Goal: Information Seeking & Learning: Learn about a topic

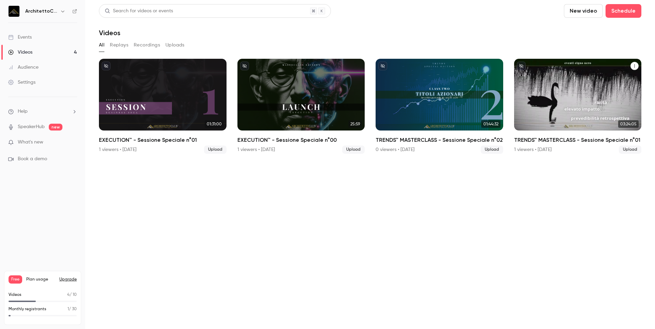
click at [563, 89] on div "TRENDS™ MASTERCLASS - Sessione Speciale n°01" at bounding box center [578, 95] width 128 height 72
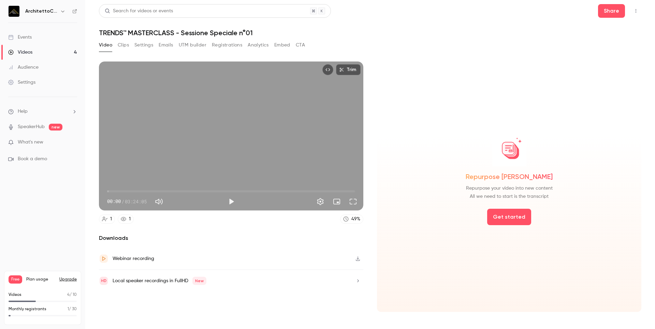
click at [262, 43] on button "Analytics" at bounding box center [258, 45] width 21 height 11
